Goal: Check status: Check status

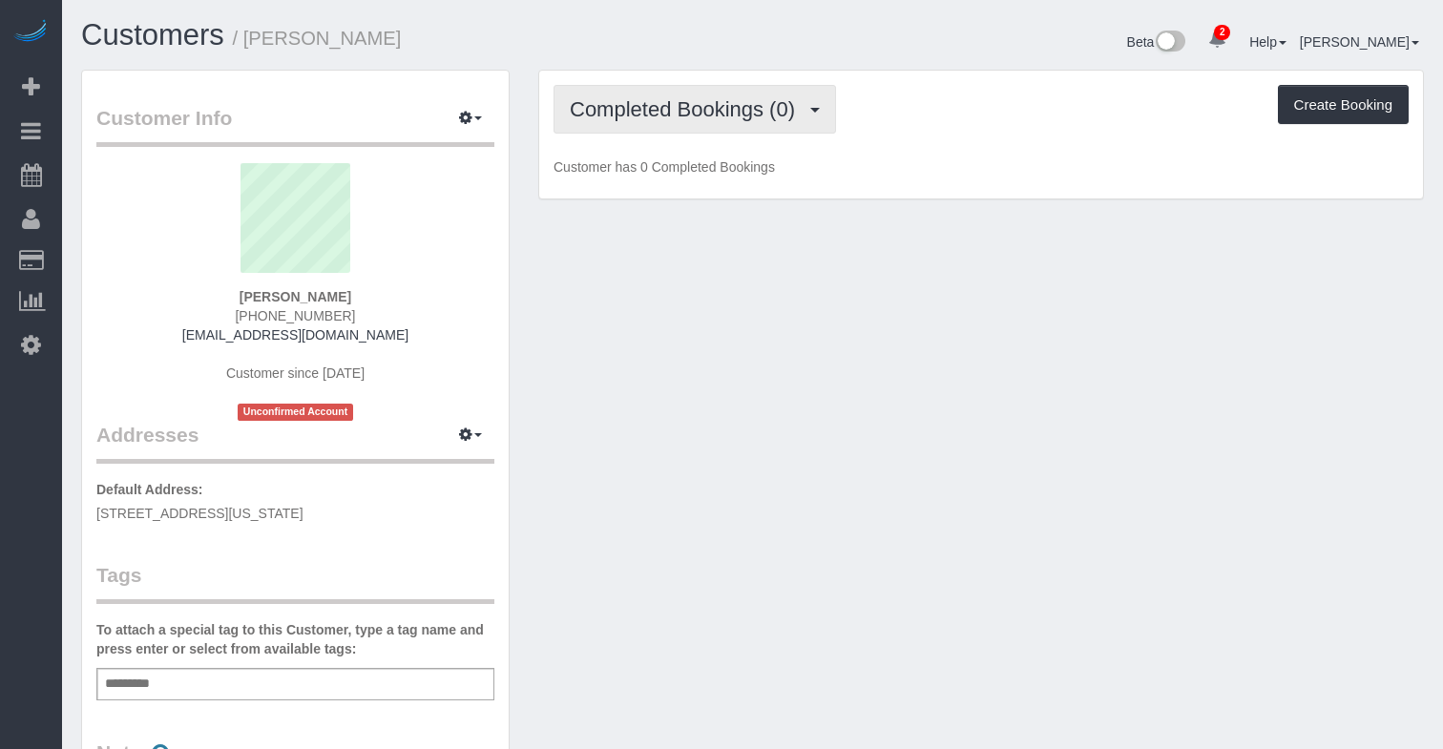
click at [695, 104] on span "Completed Bookings (0)" at bounding box center [687, 109] width 235 height 24
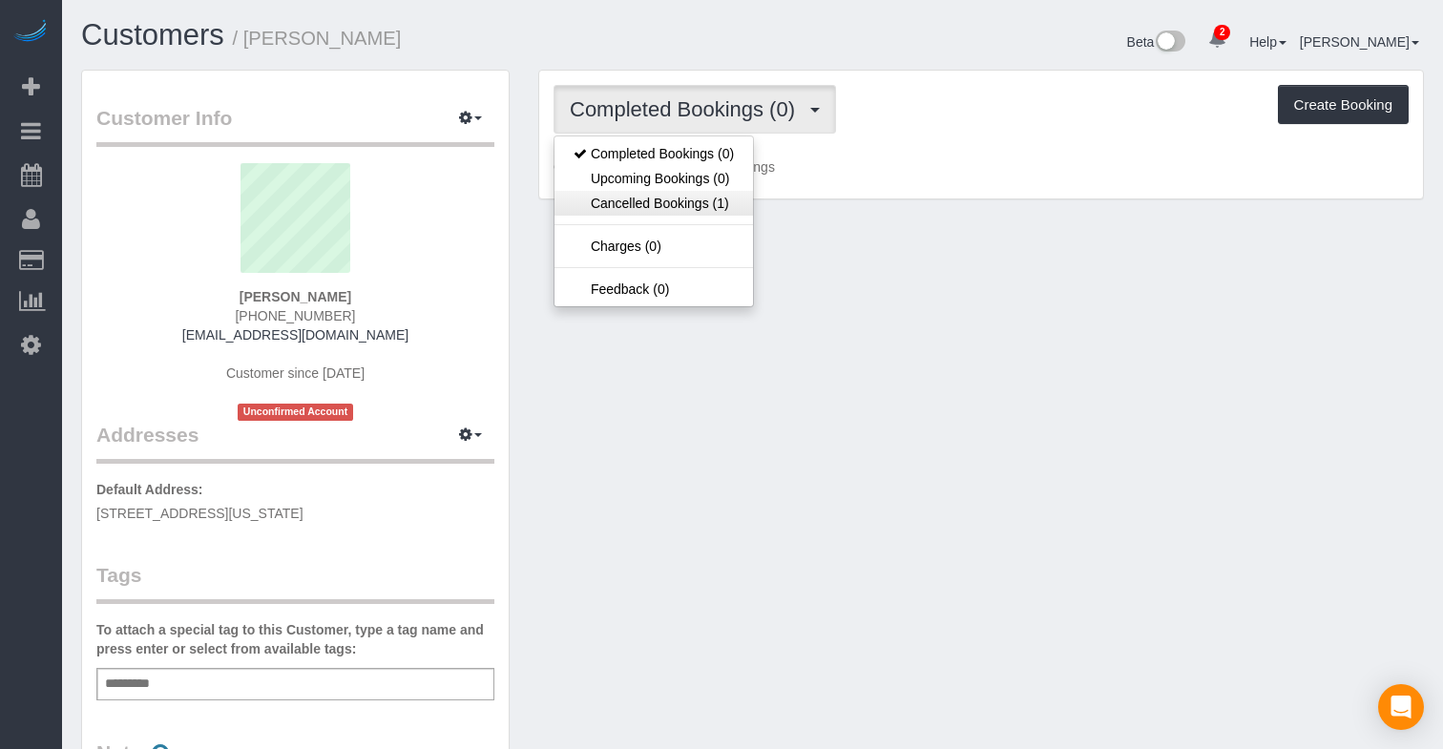
click at [695, 207] on link "Cancelled Bookings (1)" at bounding box center [653, 203] width 198 height 25
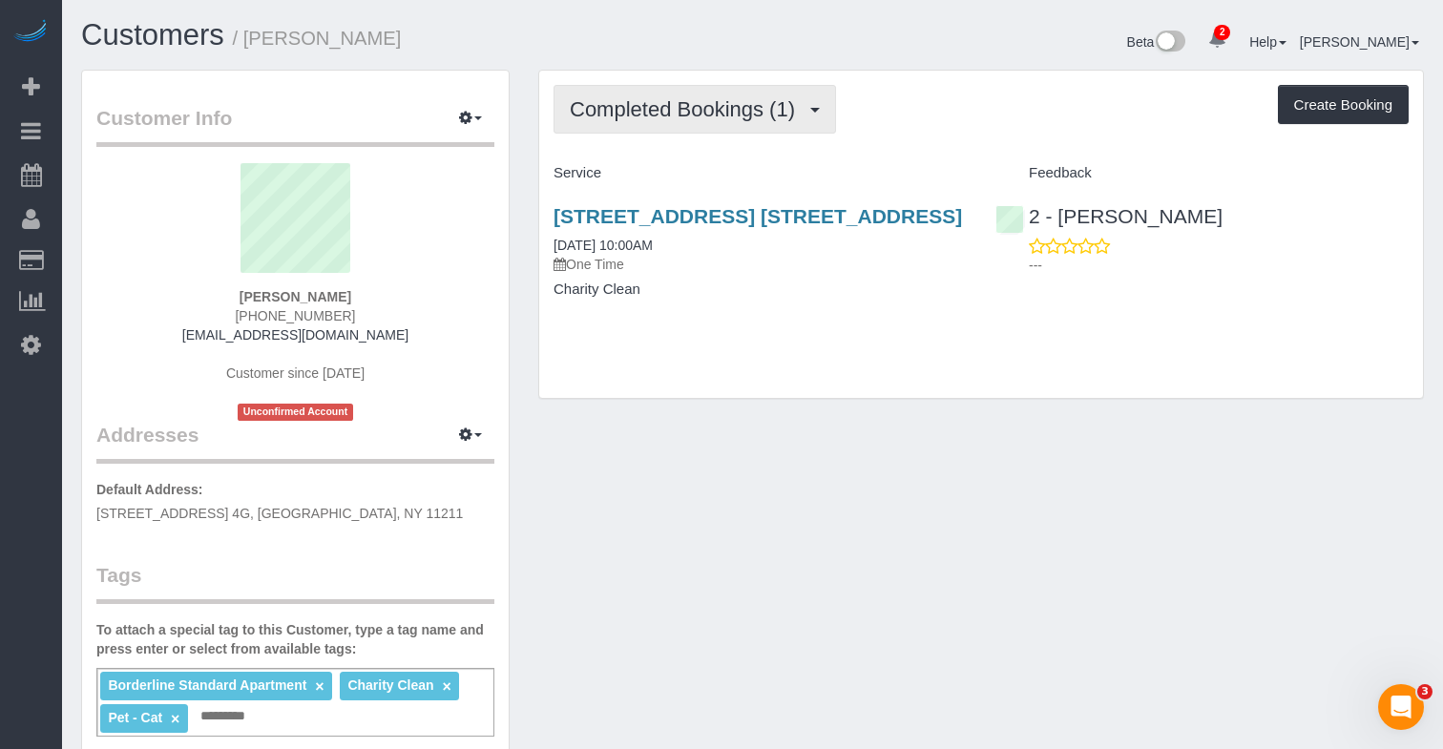
click at [735, 113] on span "Completed Bookings (1)" at bounding box center [687, 109] width 235 height 24
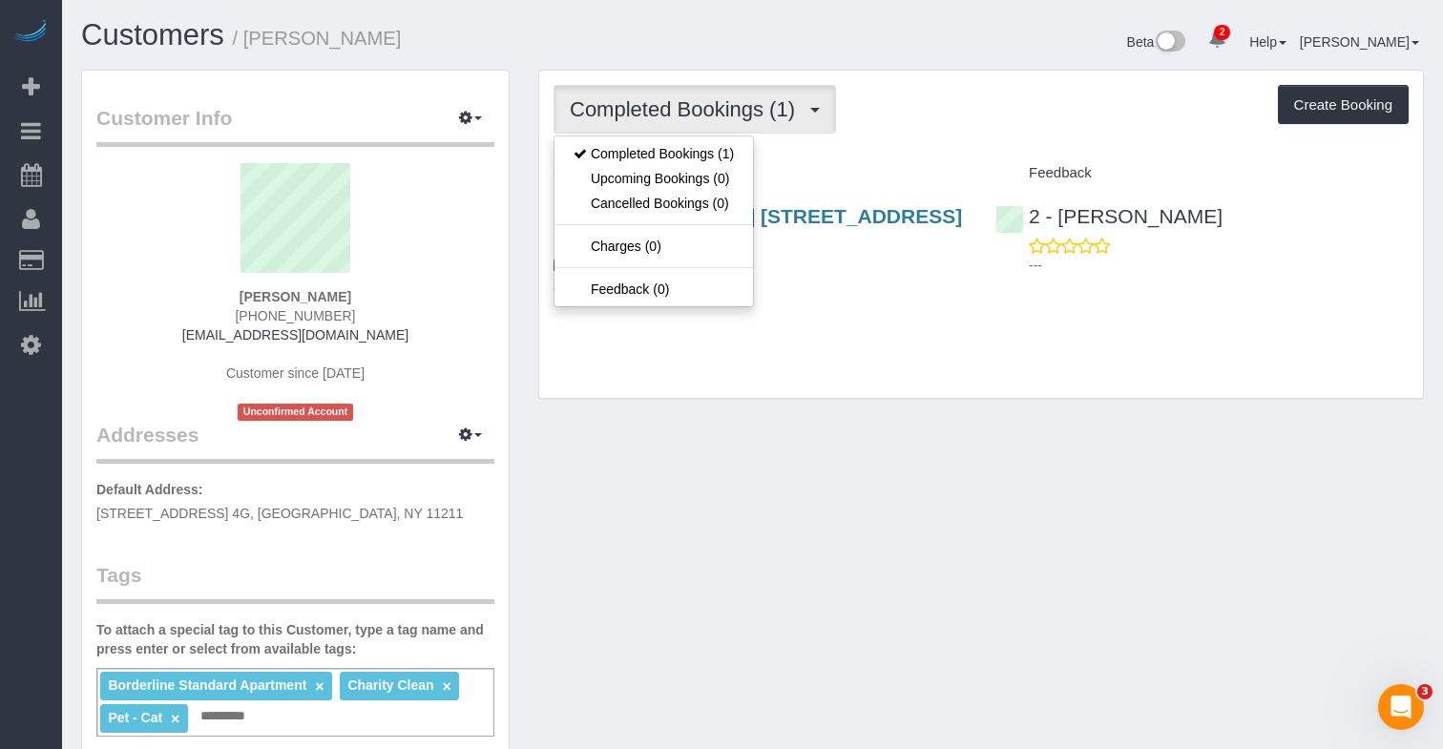
click at [984, 126] on div "Completed Bookings (1) Completed Bookings (1) Upcoming Bookings (0) Cancelled B…" at bounding box center [980, 109] width 855 height 49
